Goal: Task Accomplishment & Management: Use online tool/utility

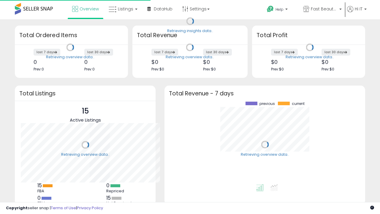
scroll to position [82, 189]
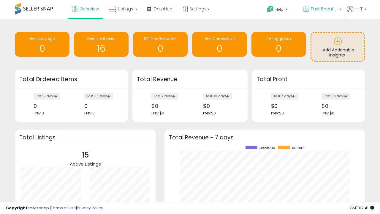
click at [321, 9] on span "Fast Beauty ([GEOGRAPHIC_DATA])" at bounding box center [324, 9] width 27 height 6
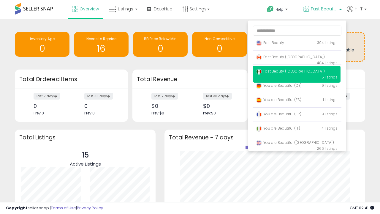
click at [296, 44] on p "Fast Beauty 394 listings" at bounding box center [296, 43] width 87 height 12
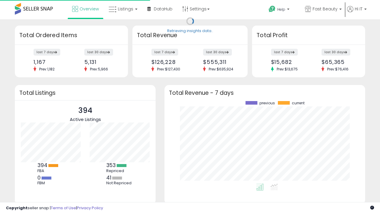
scroll to position [82, 189]
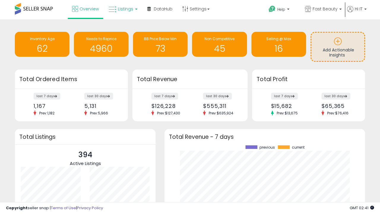
click at [122, 9] on span "Listings" at bounding box center [125, 9] width 15 height 6
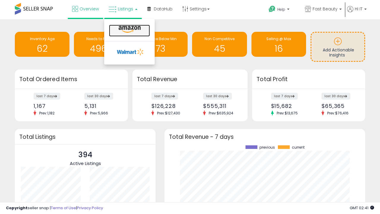
click at [129, 29] on icon at bounding box center [130, 30] width 26 height 8
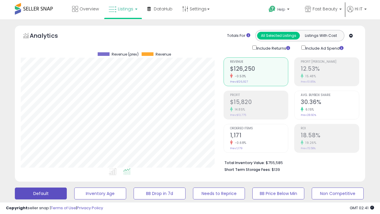
scroll to position [122, 202]
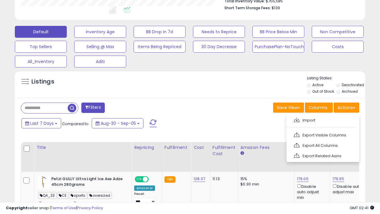
click at [296, 119] on span at bounding box center [297, 119] width 6 height 4
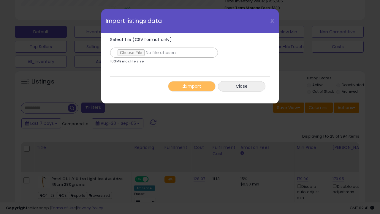
type input "**********"
click at [191, 86] on button "Import" at bounding box center [191, 86] width 47 height 10
